Goal: Task Accomplishment & Management: Use online tool/utility

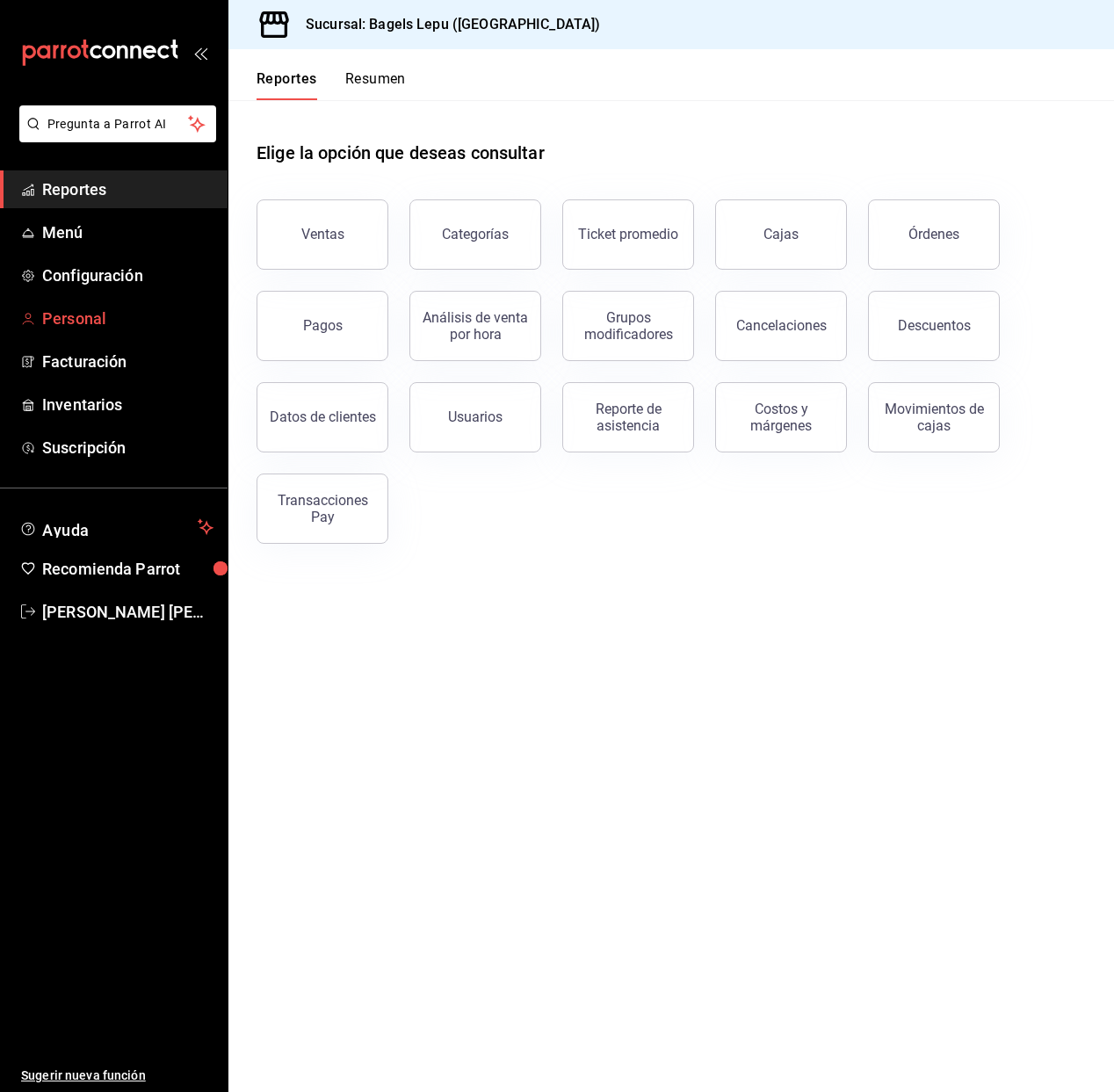
click at [84, 307] on span "Personal" at bounding box center [128, 318] width 172 height 24
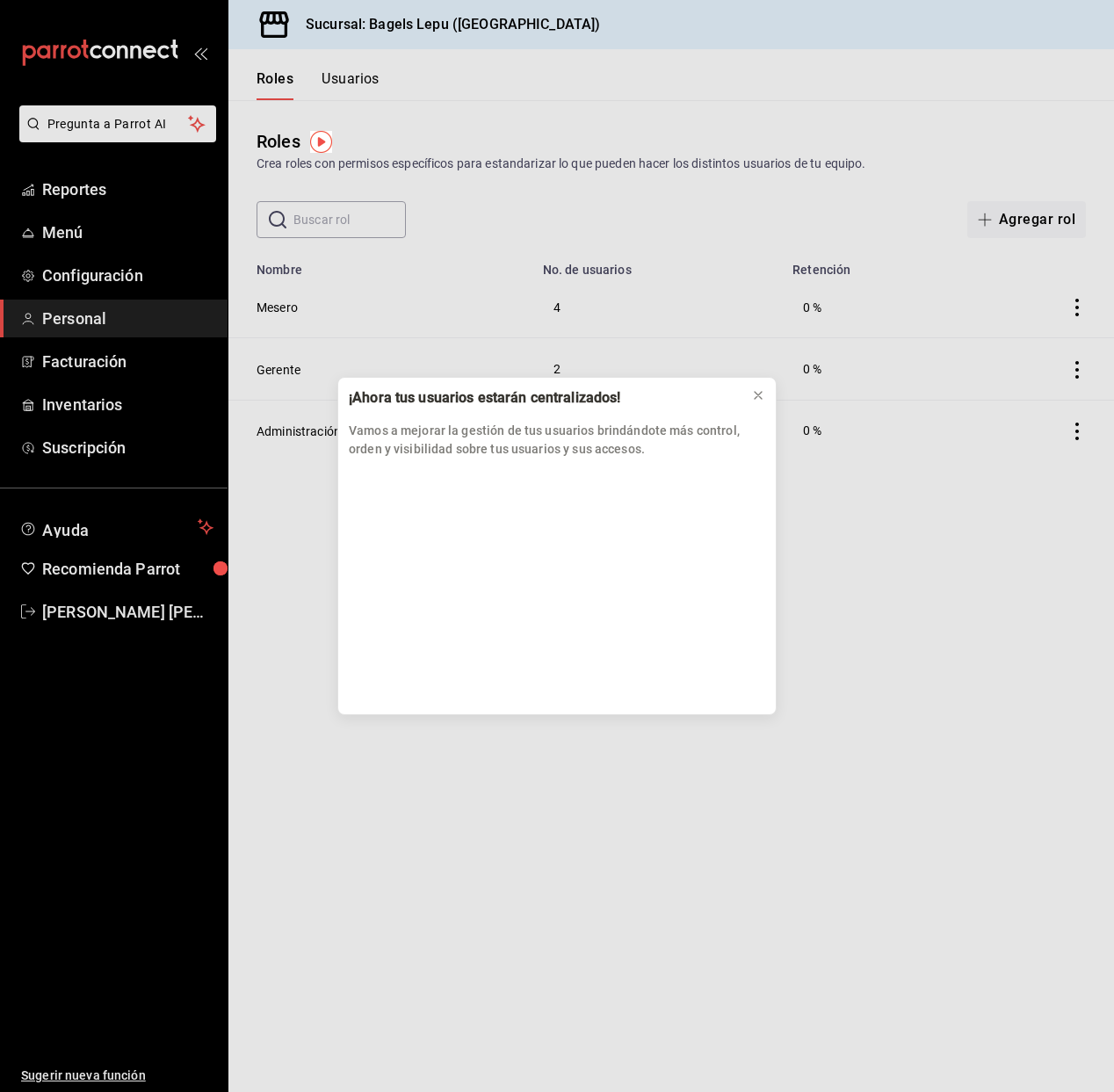
click at [76, 205] on div "¡Ahora tus usuarios estarán centralizados! Vamos a mejorar la gestión de tus us…" at bounding box center [557, 546] width 1114 height 1092
click at [75, 196] on div "¡Ahora tus usuarios estarán centralizados! Vamos a mejorar la gestión de tus us…" at bounding box center [557, 546] width 1114 height 1092
click at [76, 187] on div "¡Ahora tus usuarios estarán centralizados! Vamos a mejorar la gestión de tus us…" at bounding box center [557, 546] width 1114 height 1092
click at [781, 403] on div "¡Ahora tus usuarios estarán centralizados! Vamos a mejorar la gestión de tus us…" at bounding box center [557, 546] width 1114 height 1092
click at [766, 398] on button at bounding box center [757, 395] width 28 height 28
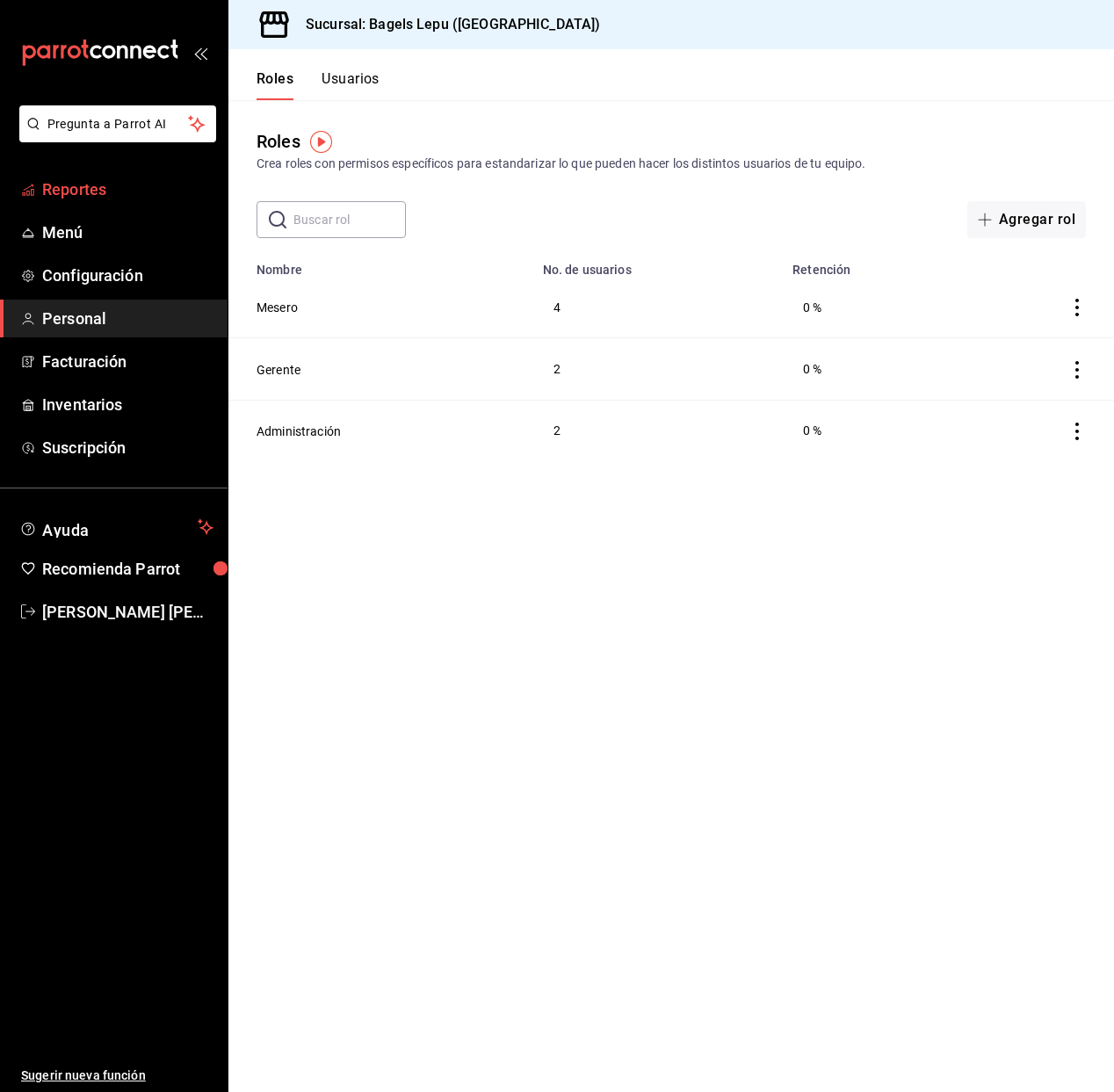
click at [103, 203] on link "Reportes" at bounding box center [113, 189] width 227 height 37
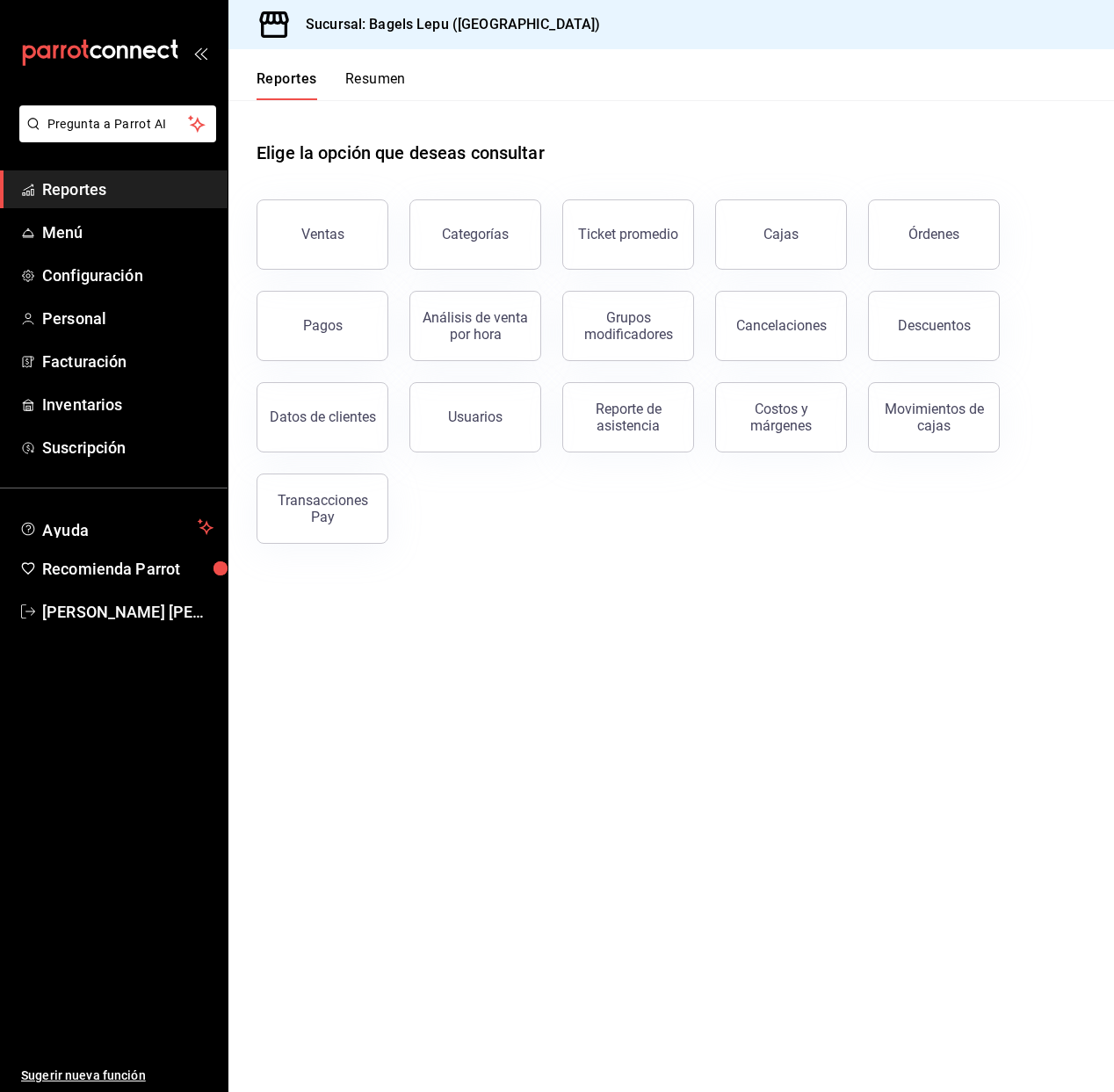
click at [29, 169] on li "Pregunta a Parrot AI" at bounding box center [113, 138] width 214 height 65
click at [32, 190] on icon "mailbox folders" at bounding box center [28, 190] width 14 height 14
click at [650, 415] on div "Reporte de asistencia" at bounding box center [628, 417] width 109 height 34
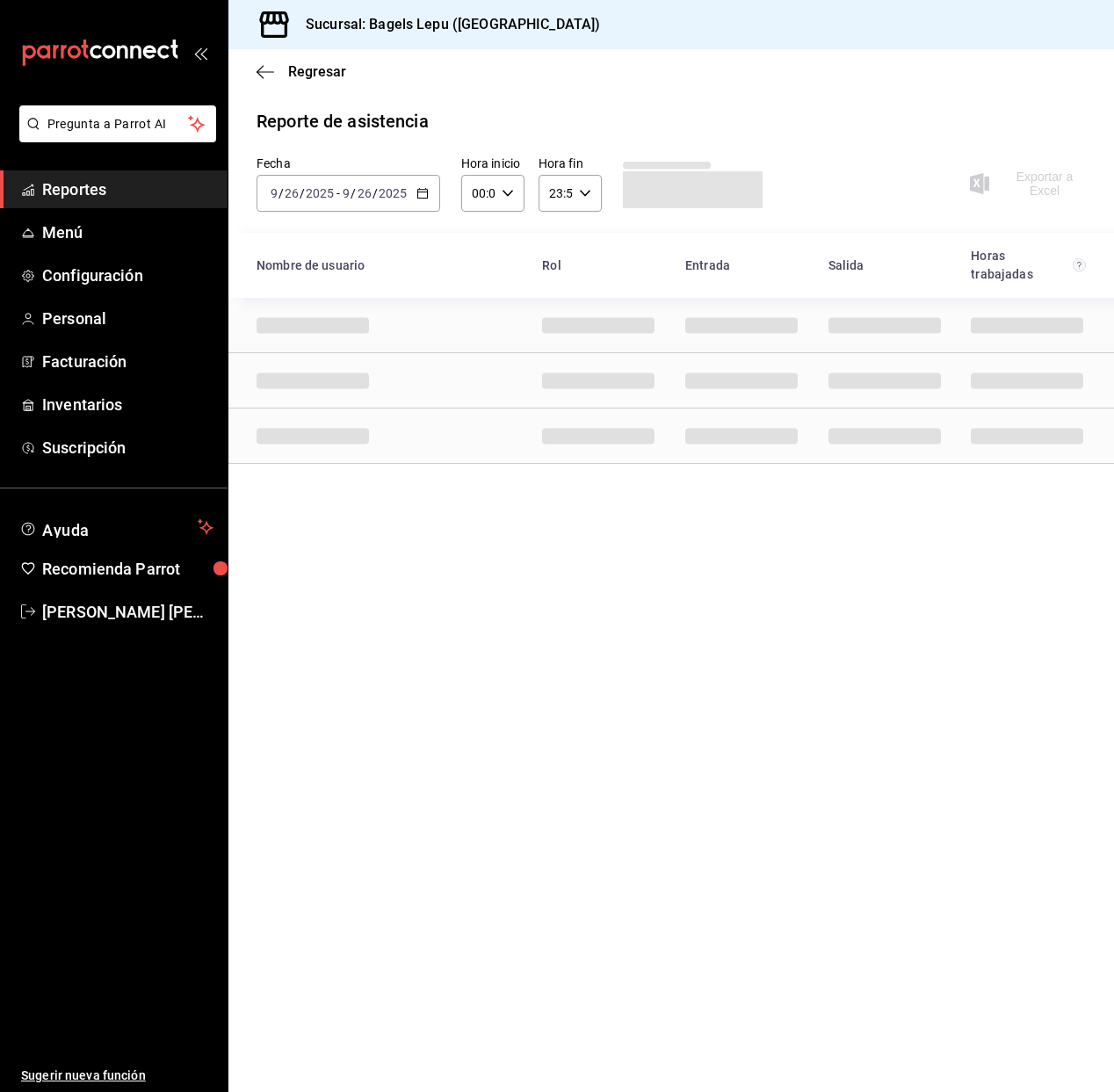
click at [418, 194] on icon "button" at bounding box center [422, 193] width 12 height 12
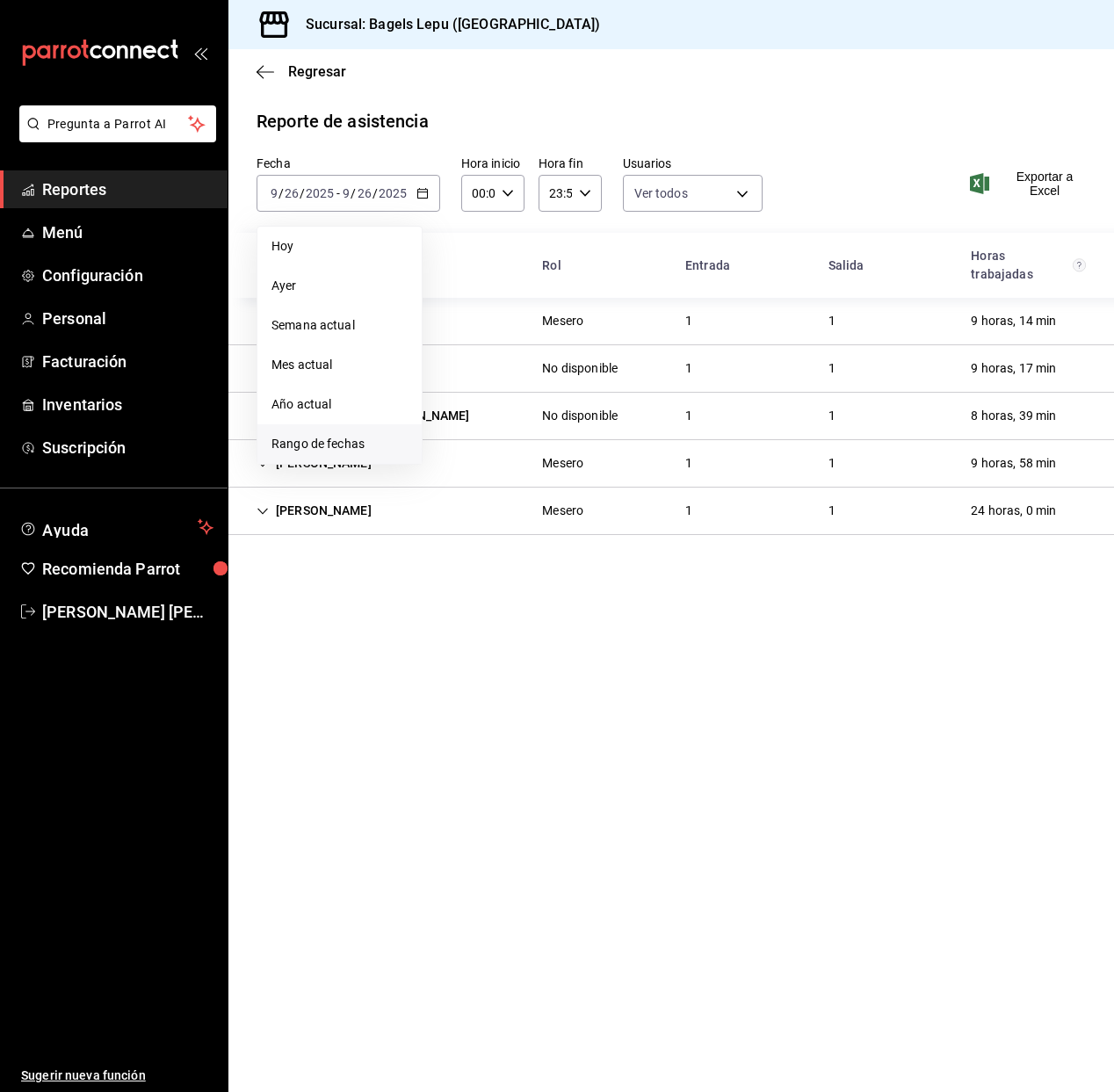
click at [360, 454] on li "Rango de fechas" at bounding box center [338, 443] width 164 height 39
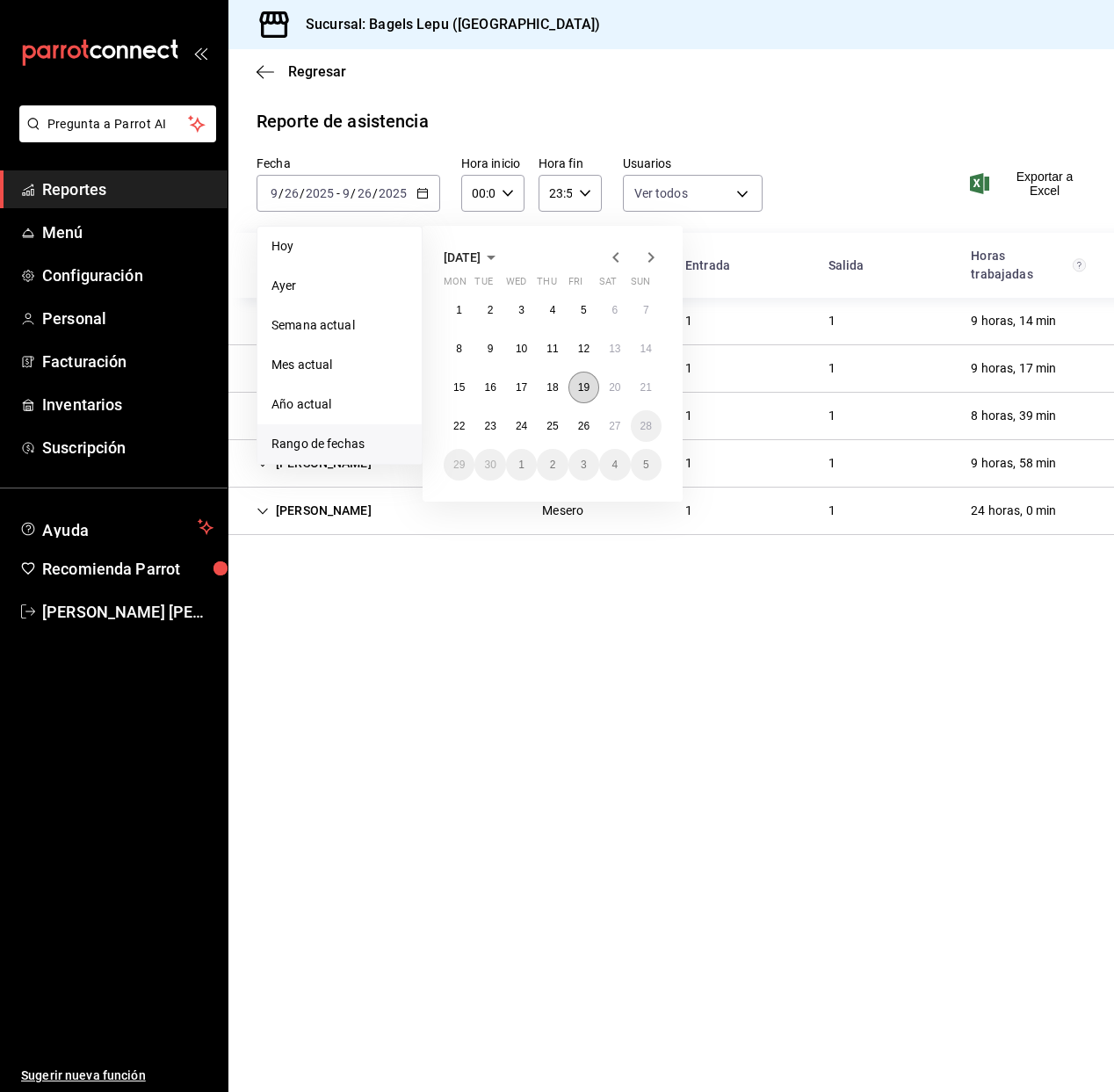
click at [587, 388] on abbr "19" at bounding box center [584, 387] width 12 height 12
click at [634, 383] on button "21" at bounding box center [646, 387] width 31 height 32
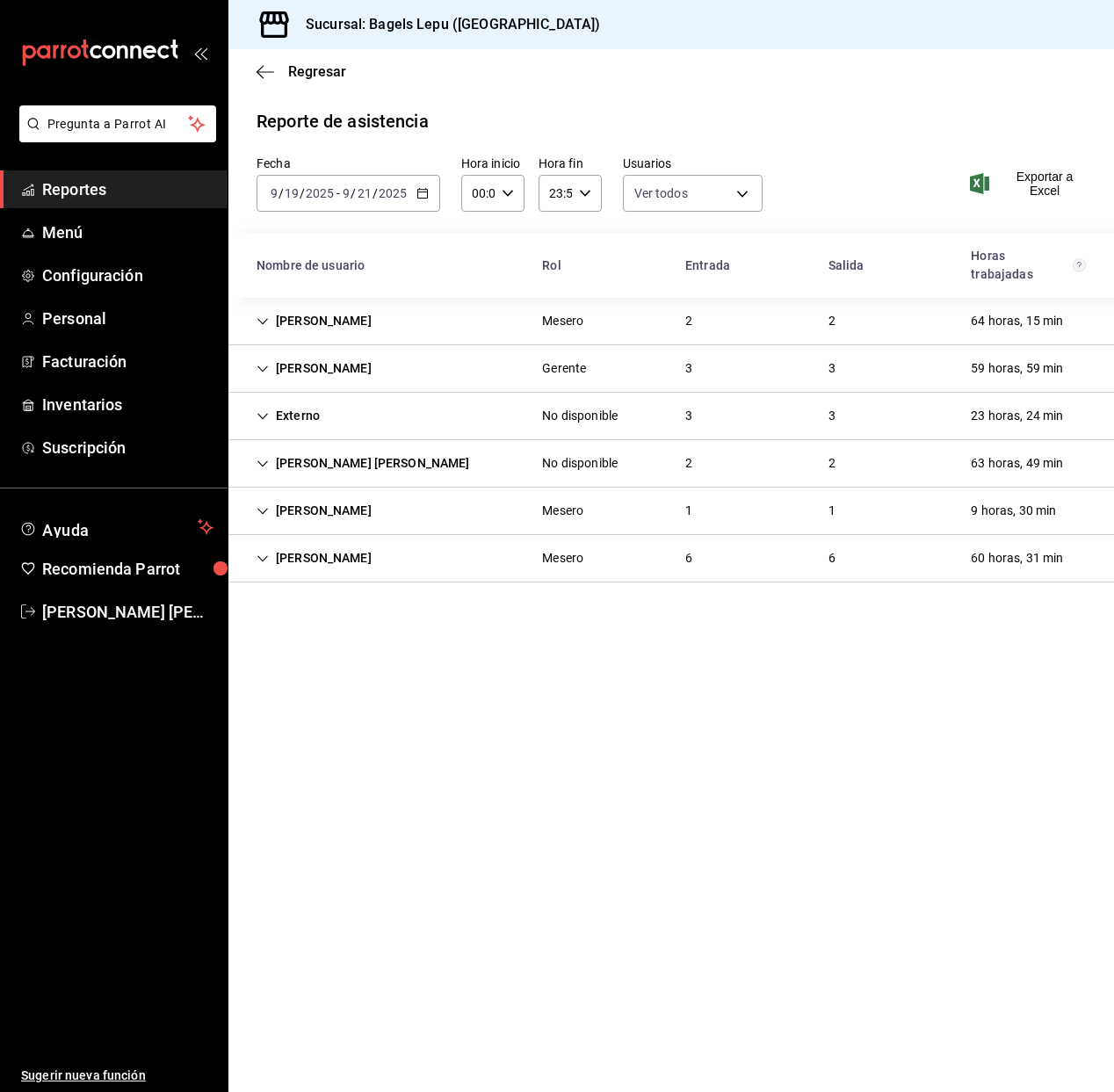
click at [306, 316] on div "[PERSON_NAME]" at bounding box center [313, 321] width 143 height 33
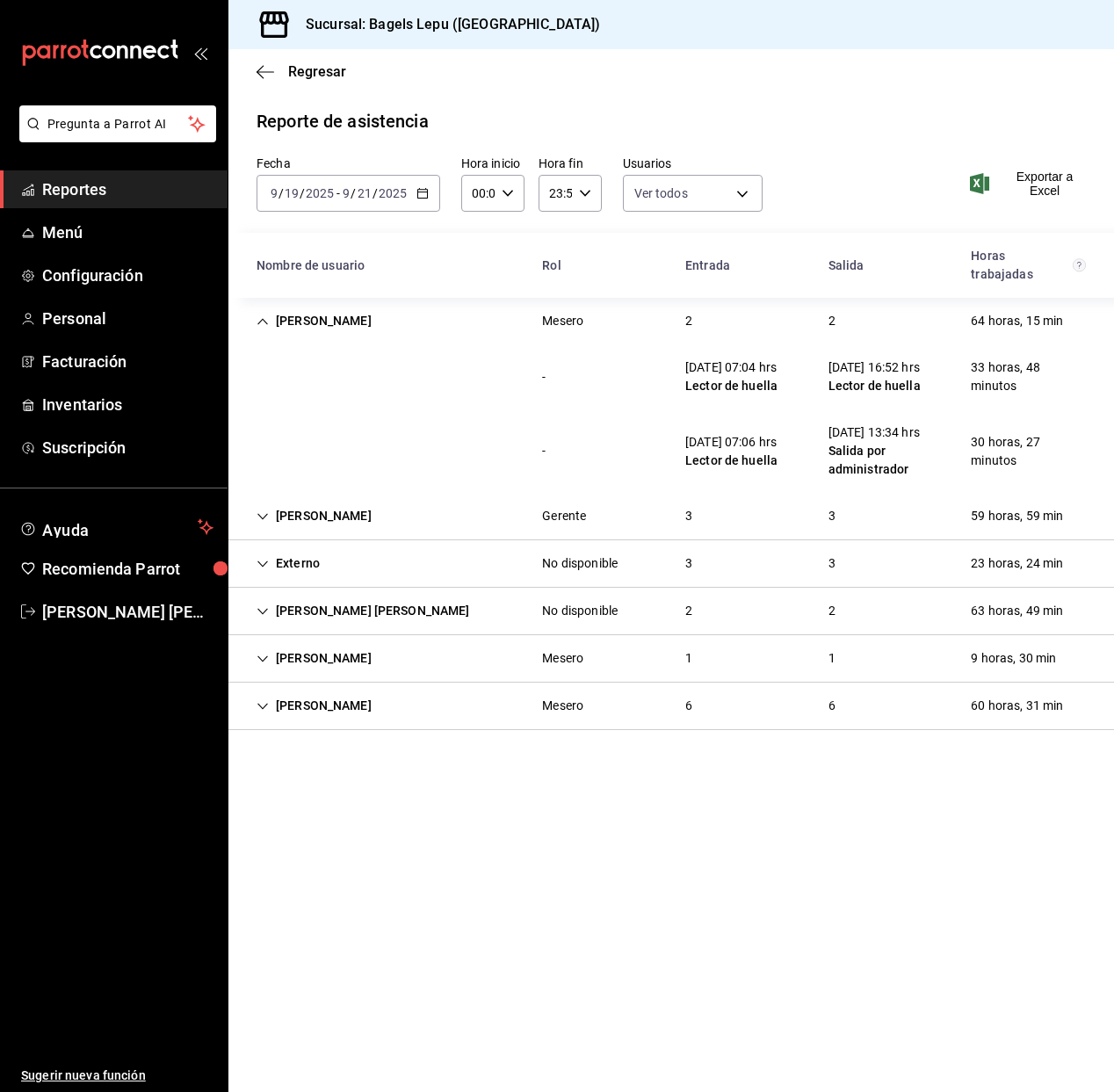
click at [306, 325] on div "[PERSON_NAME]" at bounding box center [313, 321] width 143 height 33
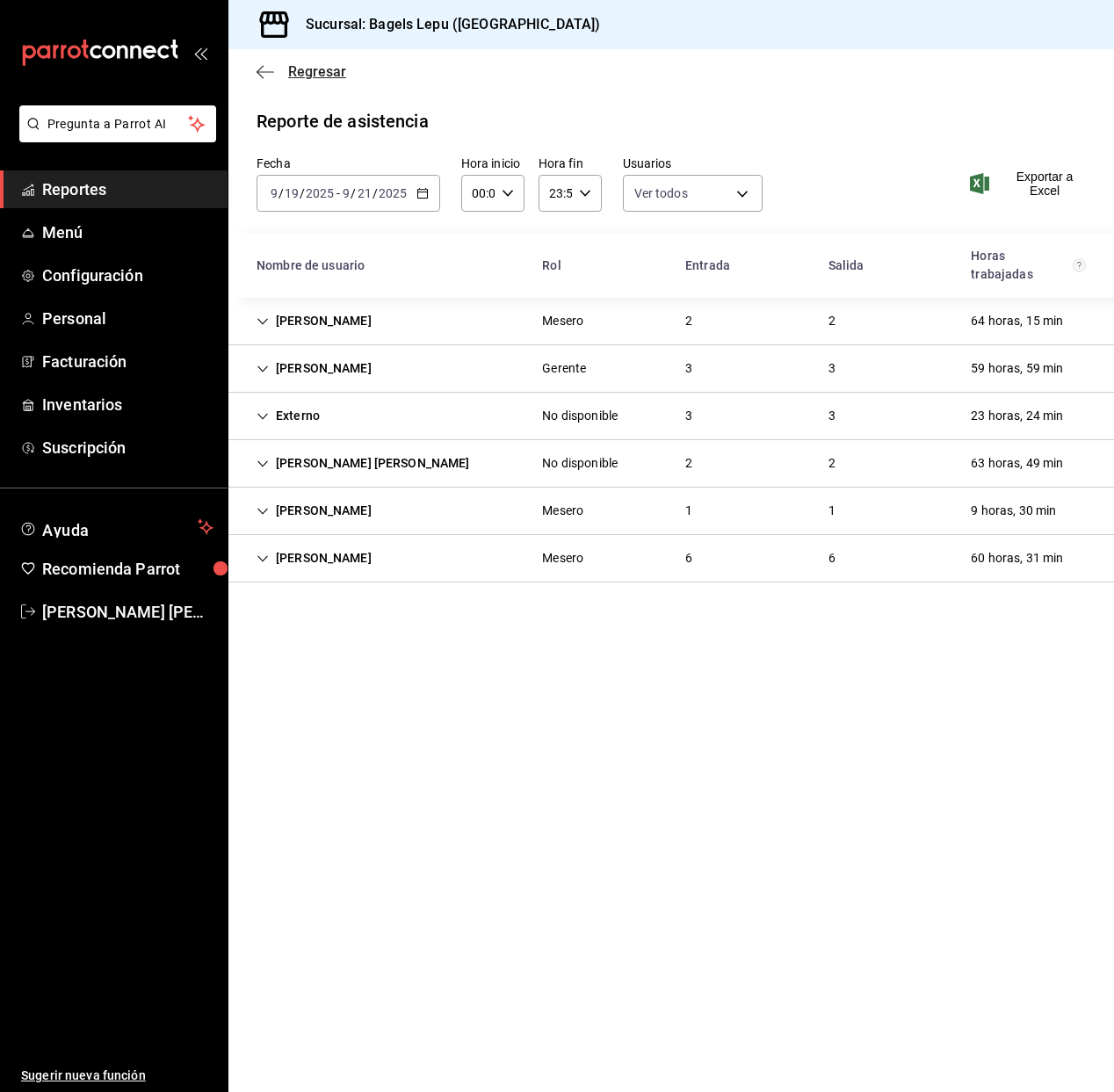
click at [264, 69] on icon "button" at bounding box center [265, 72] width 17 height 15
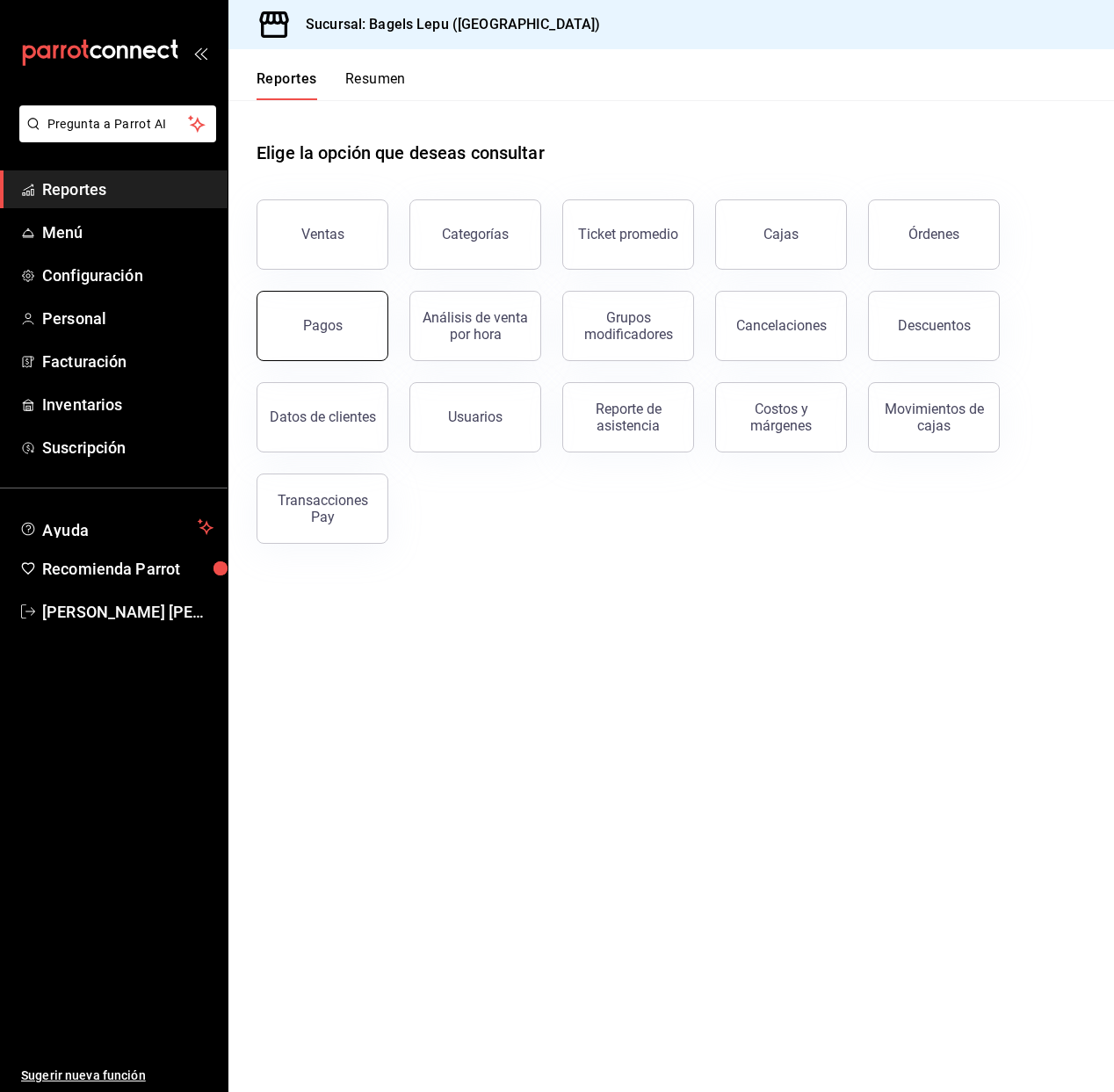
click at [343, 340] on button "Pagos" at bounding box center [321, 325] width 131 height 70
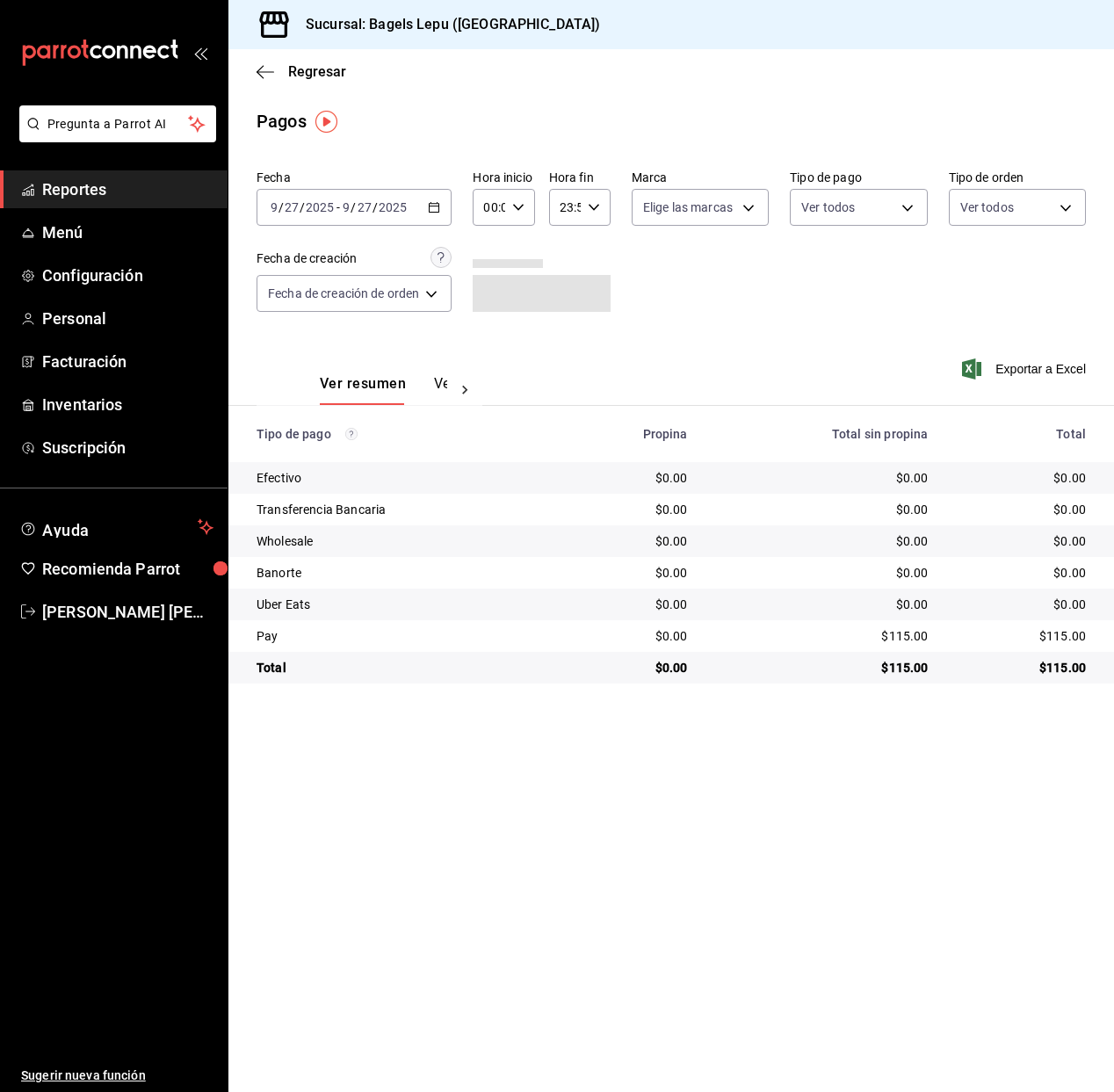
click at [428, 208] on div "[DATE] [DATE] - [DATE] [DATE]" at bounding box center [353, 207] width 195 height 36
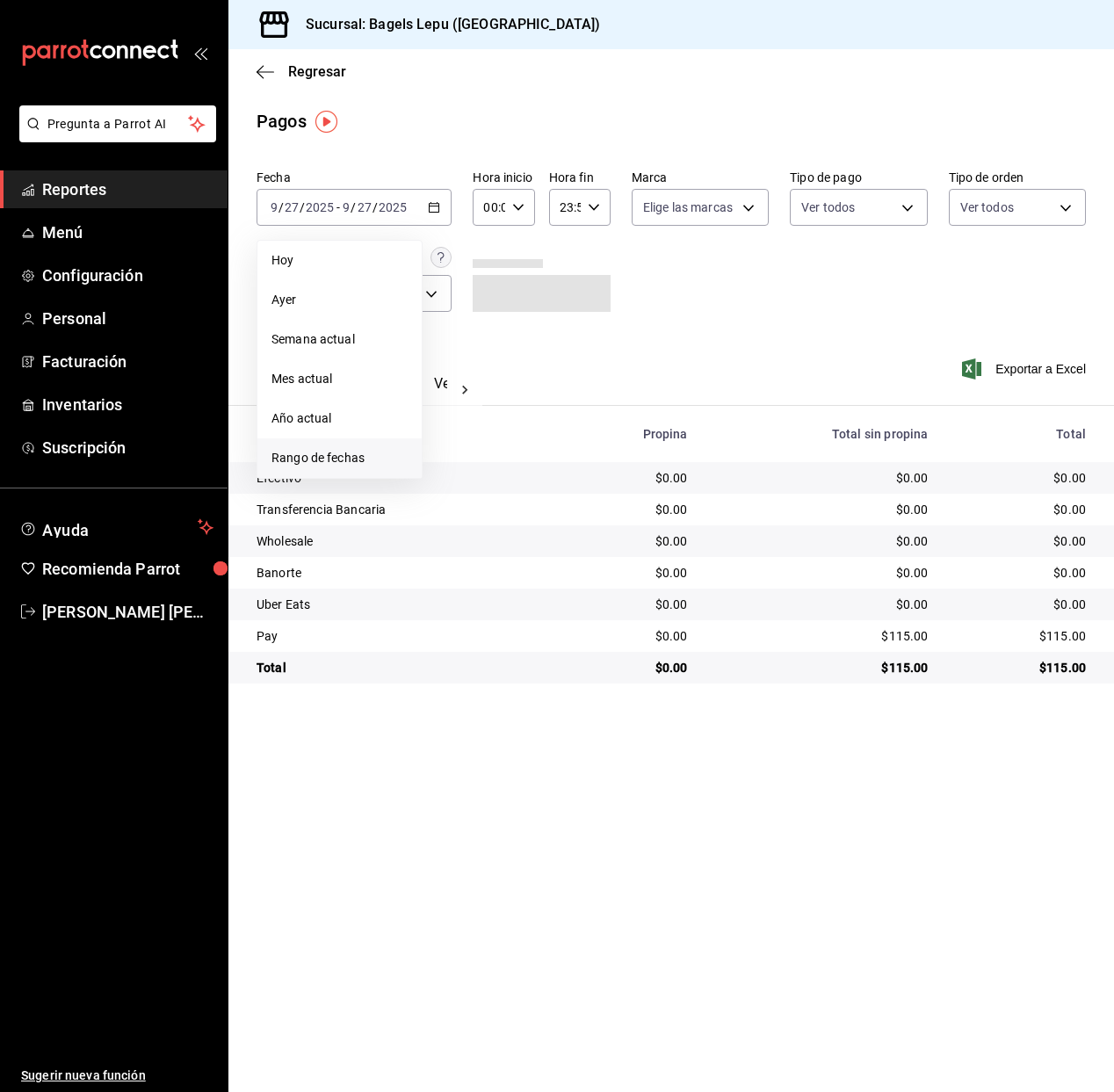
click at [327, 456] on span "Rango de fechas" at bounding box center [339, 457] width 136 height 18
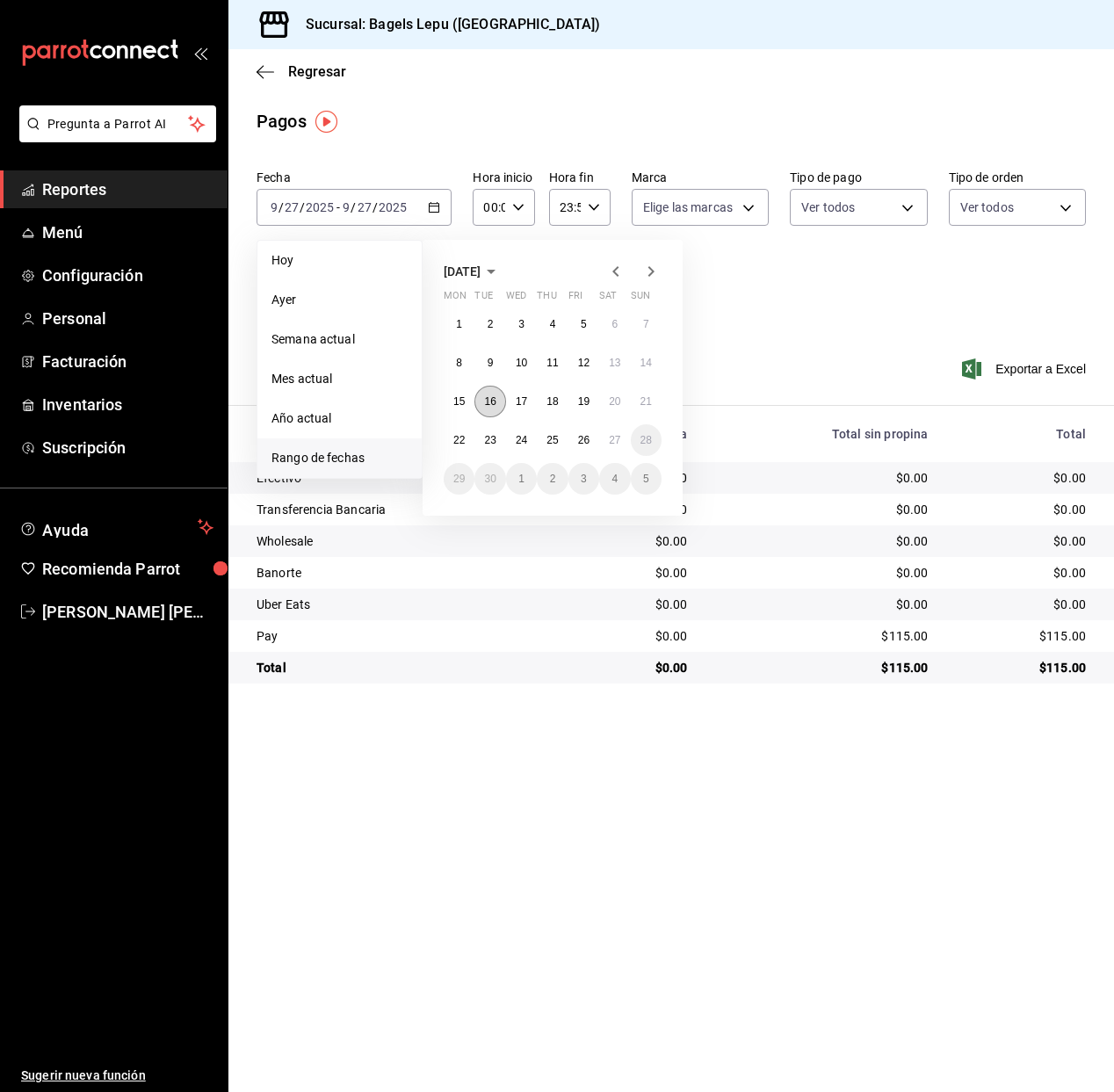
click at [496, 395] on abbr "16" at bounding box center [490, 401] width 12 height 12
click at [640, 396] on abbr "21" at bounding box center [646, 401] width 12 height 12
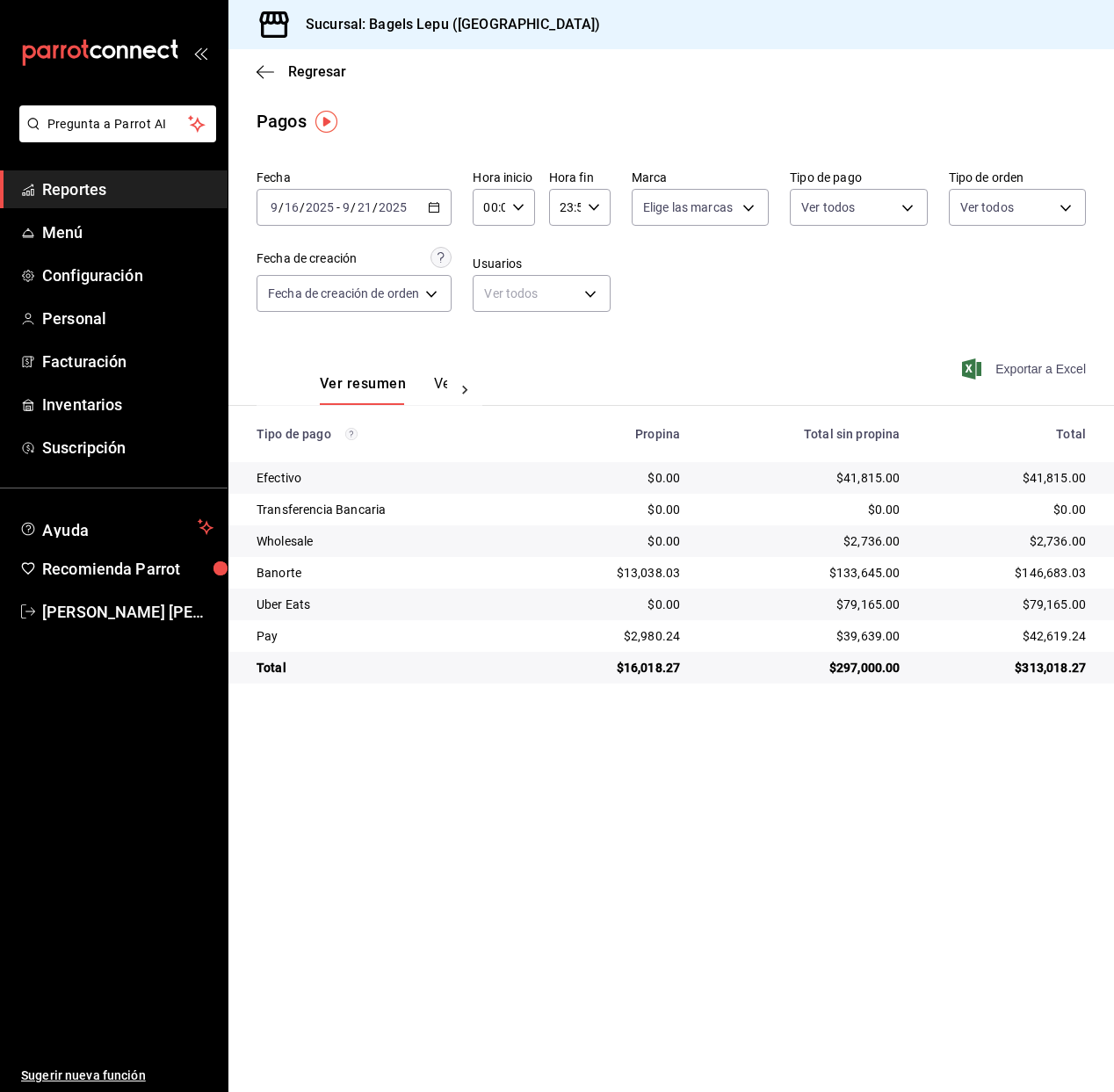
click at [1006, 367] on span "Exportar a Excel" at bounding box center [1026, 369] width 121 height 21
click at [265, 77] on icon "button" at bounding box center [265, 72] width 17 height 15
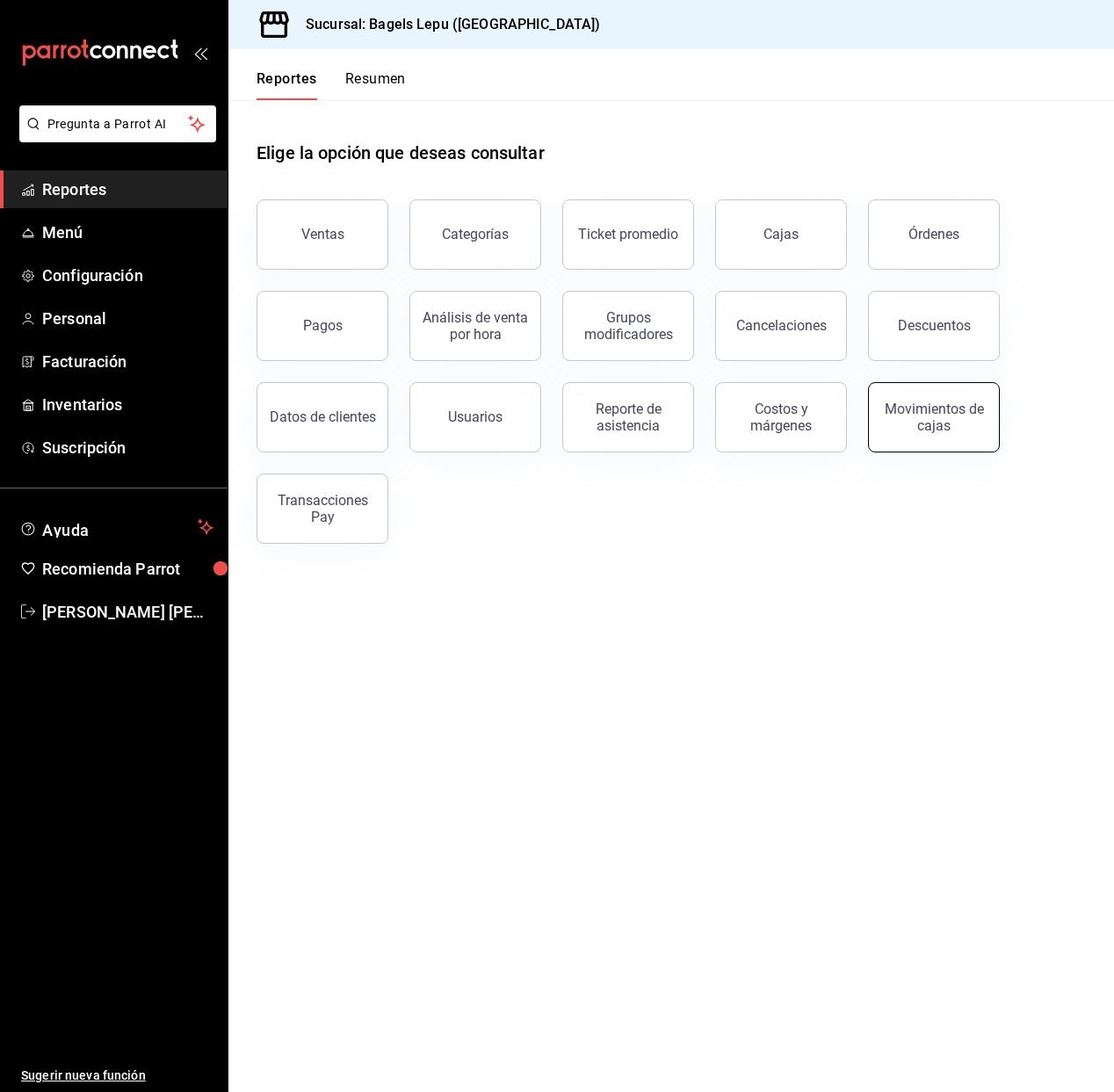
click at [903, 425] on div "Movimientos de cajas" at bounding box center [934, 417] width 109 height 34
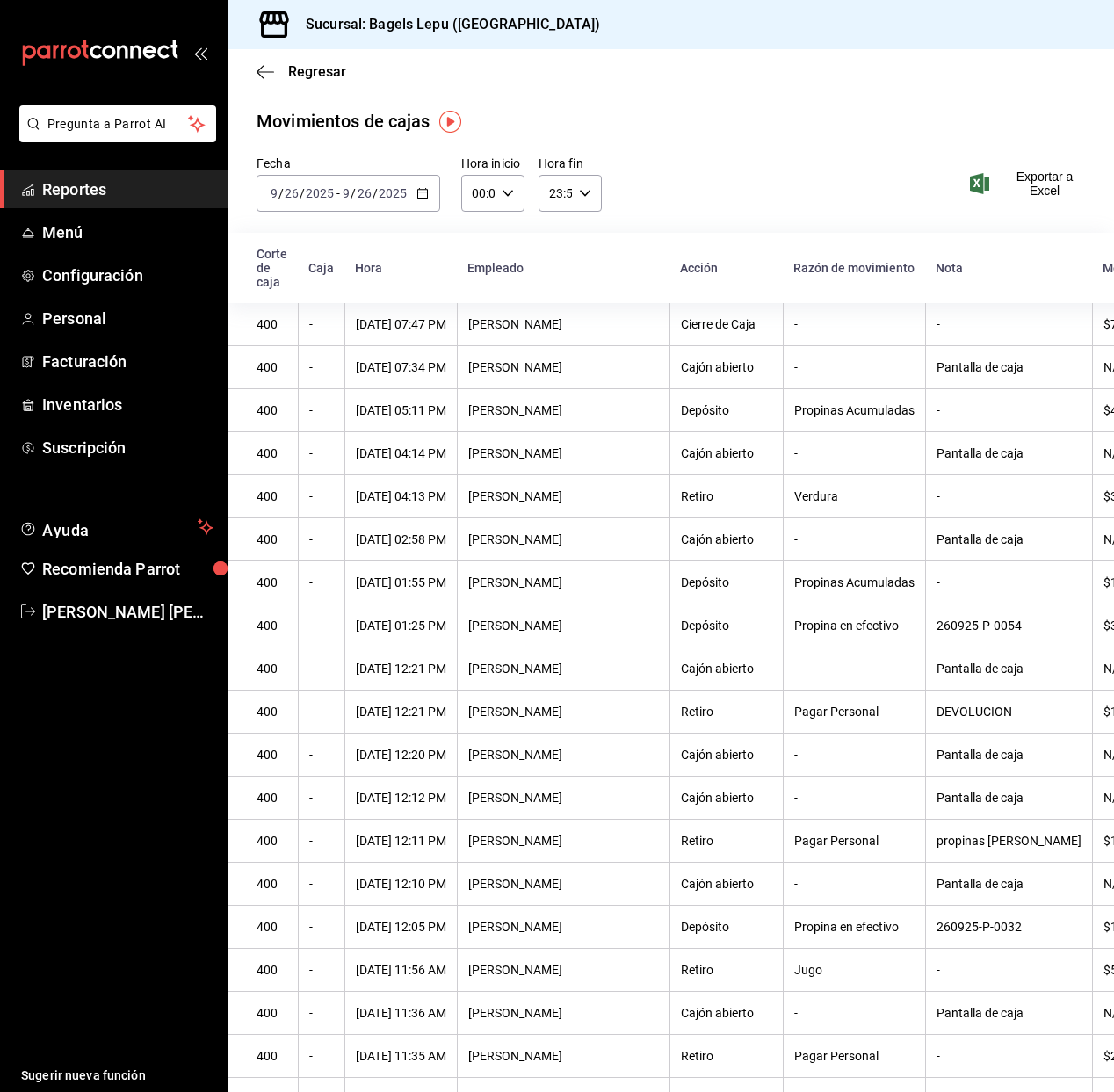
click at [418, 194] on icon "button" at bounding box center [422, 193] width 12 height 12
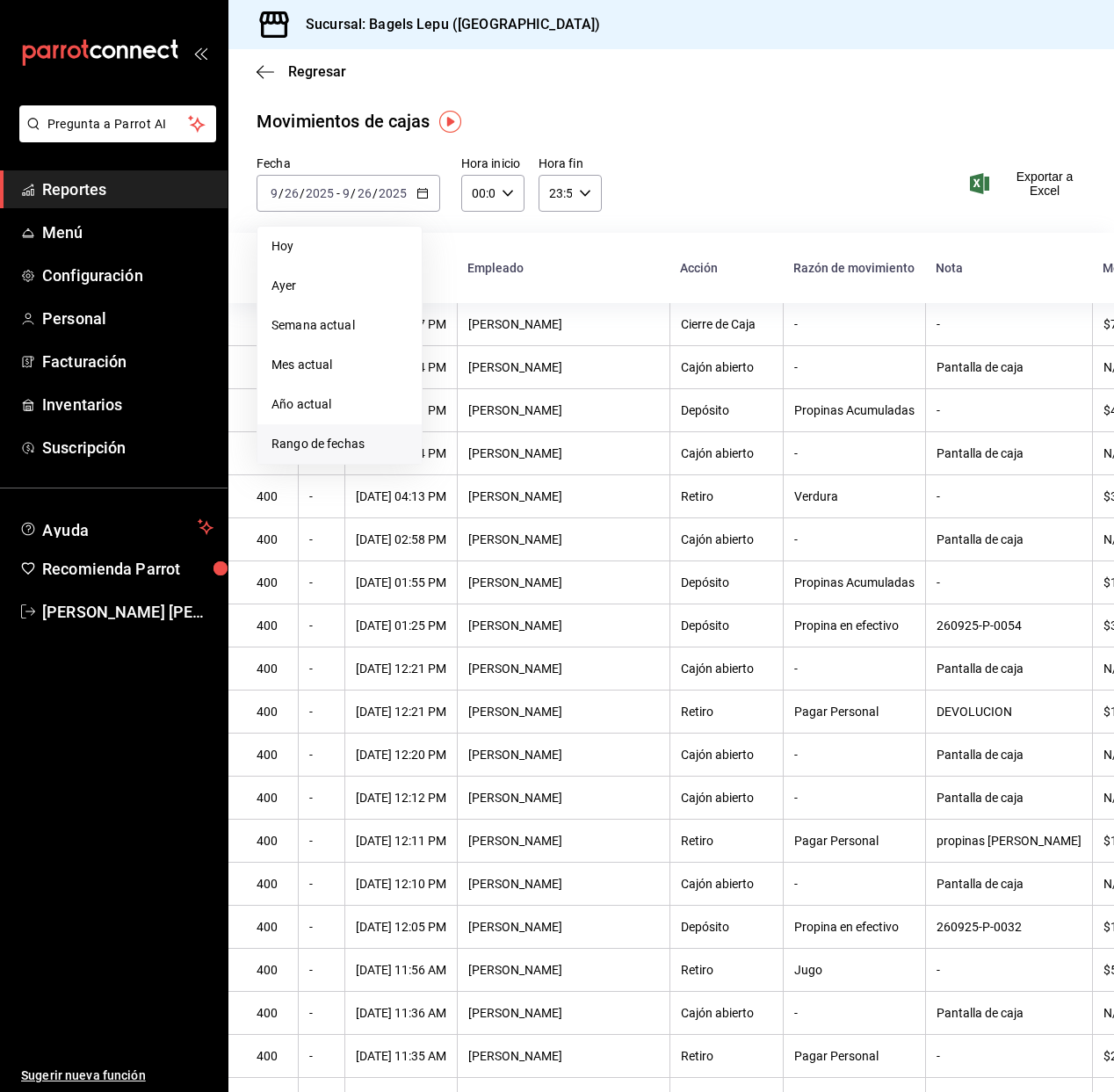
click at [337, 451] on span "Rango de fechas" at bounding box center [339, 443] width 136 height 18
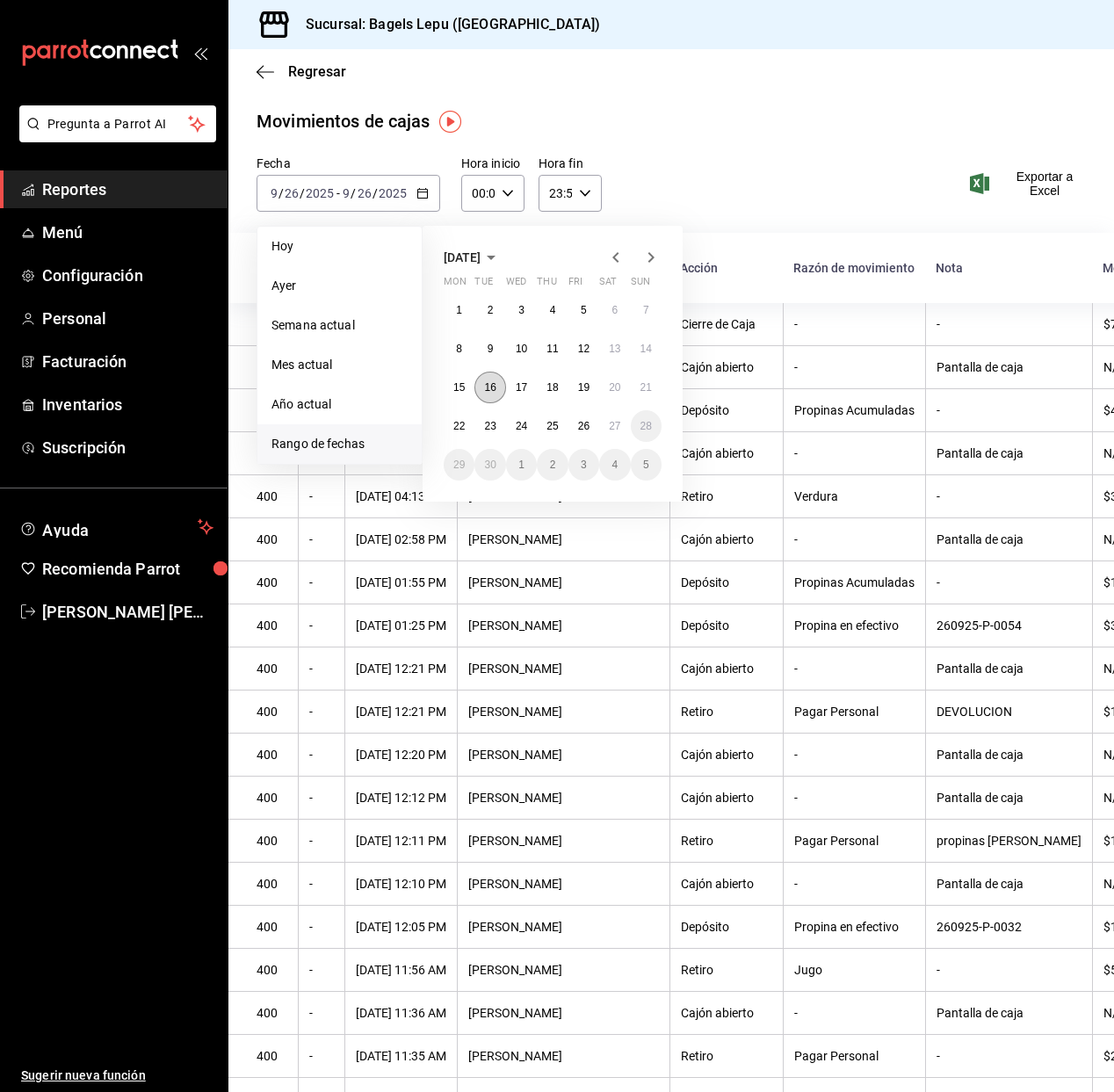
click at [496, 385] on abbr "16" at bounding box center [490, 387] width 12 height 12
click at [643, 389] on abbr "21" at bounding box center [646, 387] width 12 height 12
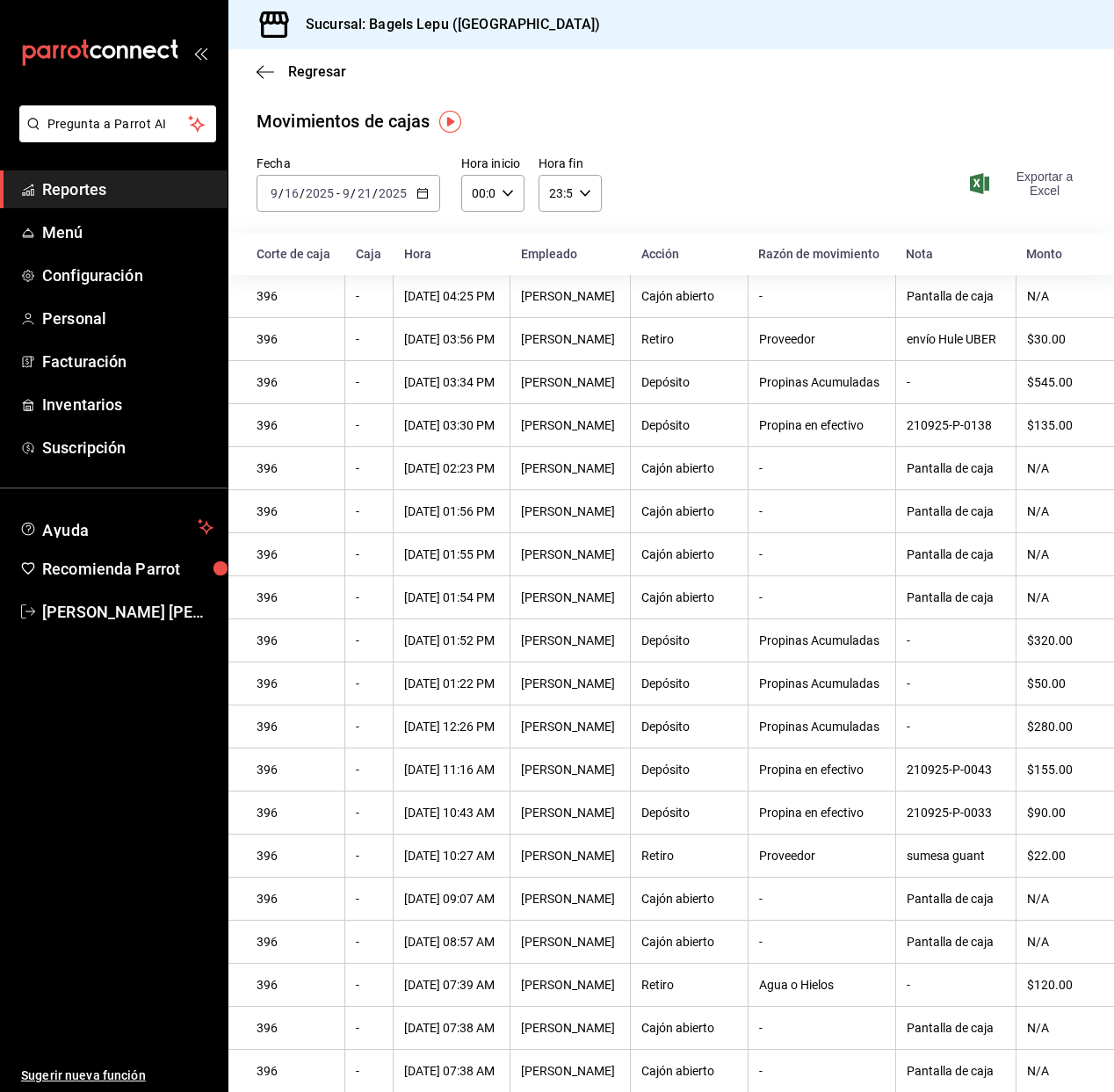
click at [1010, 178] on span "Exportar a Excel" at bounding box center [1029, 183] width 112 height 28
click at [267, 69] on icon "button" at bounding box center [265, 72] width 17 height 15
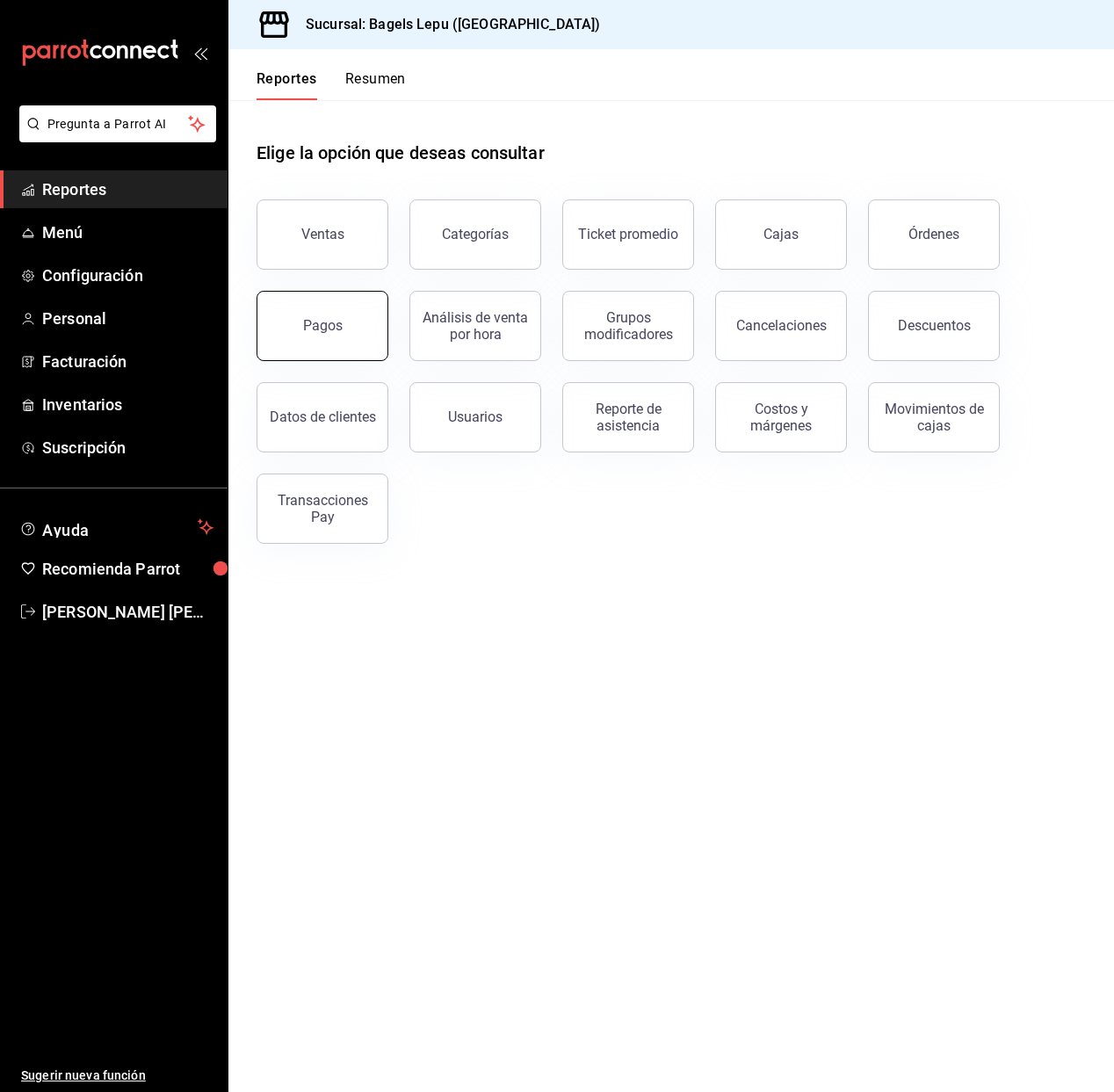
click at [334, 329] on div "Pagos" at bounding box center [322, 325] width 39 height 16
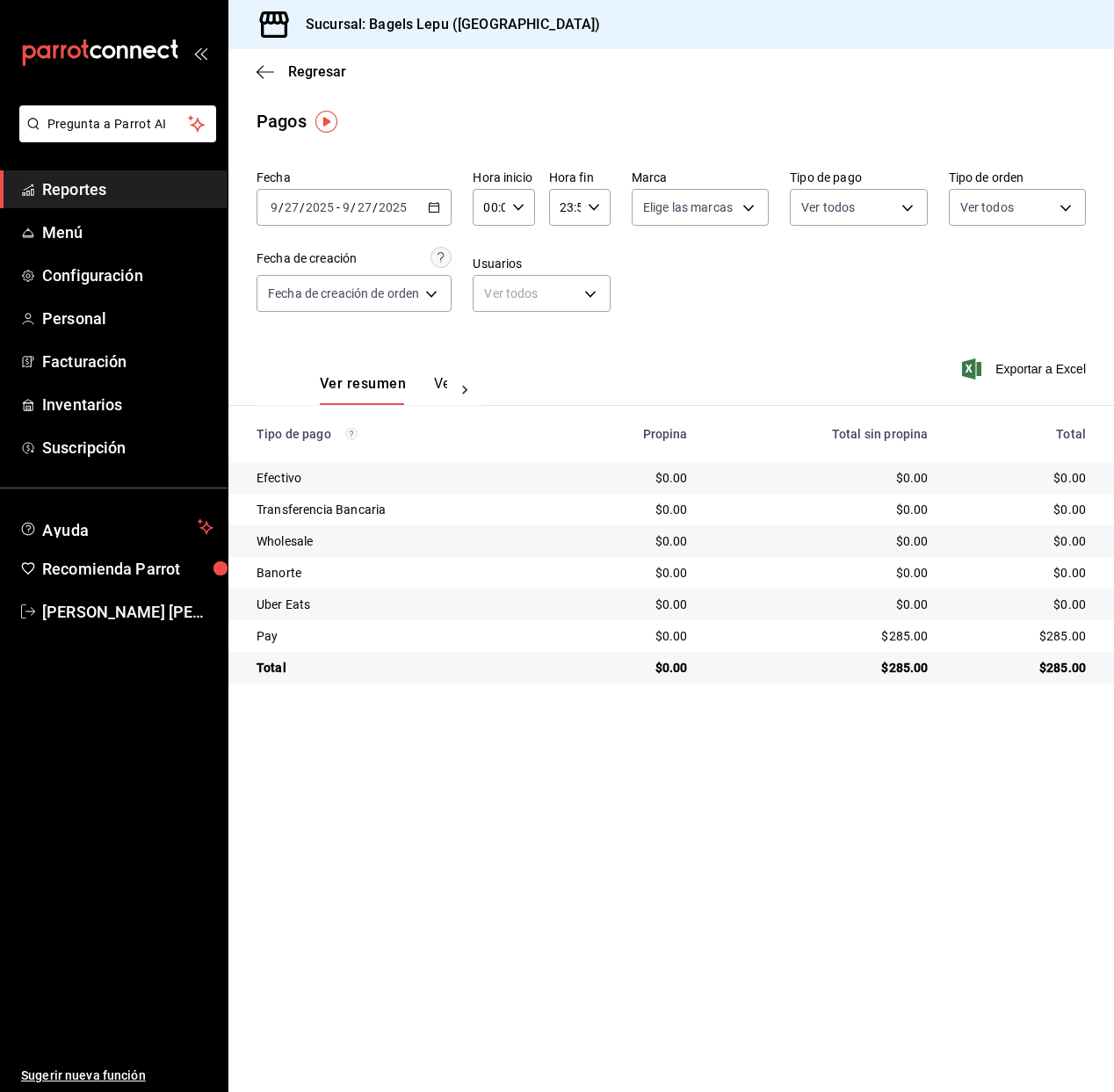
click at [436, 206] on icon "button" at bounding box center [433, 207] width 12 height 12
click at [341, 161] on main "Regresar Pagos Fecha [DATE] [DATE] - [DATE] [DATE] [PERSON_NAME] Semana actual …" at bounding box center [670, 569] width 885 height 1042
click at [433, 209] on icon "button" at bounding box center [433, 207] width 12 height 12
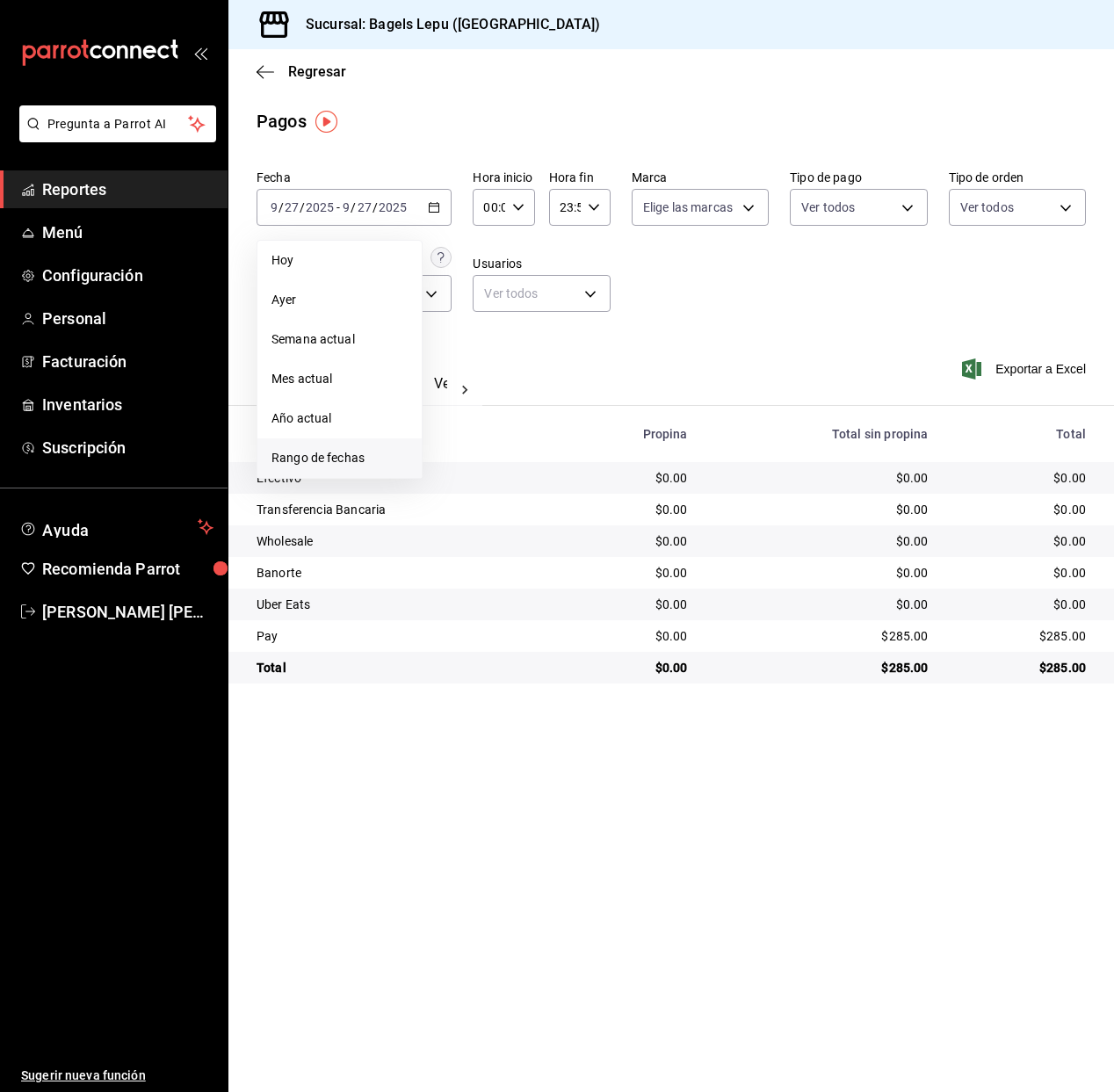
click at [351, 463] on span "Rango de fechas" at bounding box center [339, 457] width 136 height 18
click at [492, 409] on button "16" at bounding box center [490, 401] width 31 height 32
click at [642, 395] on abbr "21" at bounding box center [646, 401] width 12 height 12
